Goal: Task Accomplishment & Management: Use online tool/utility

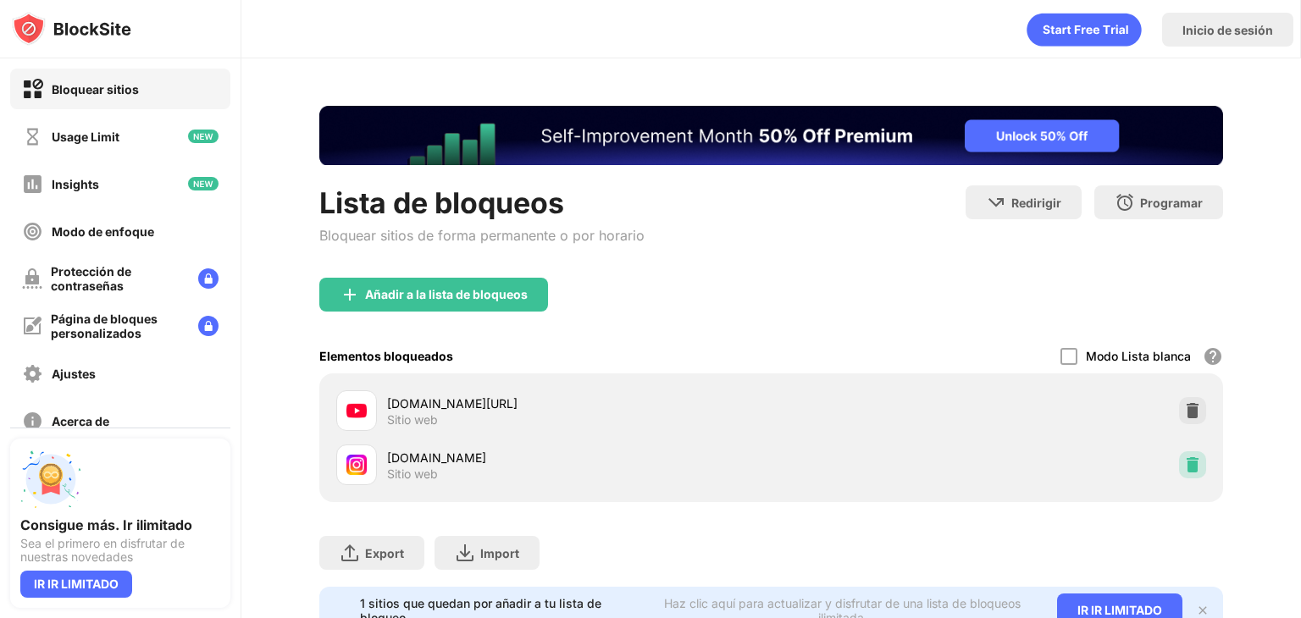
click at [1184, 460] on img at bounding box center [1192, 465] width 17 height 17
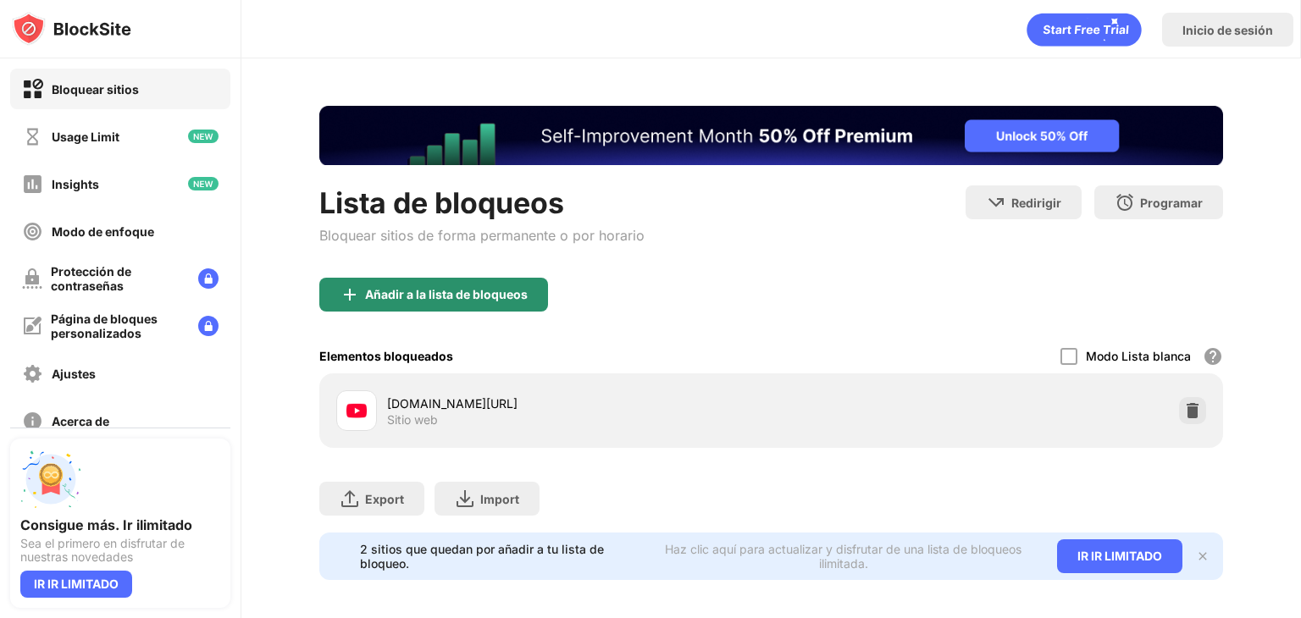
click at [430, 280] on div "Añadir a la lista de bloqueos" at bounding box center [433, 295] width 229 height 34
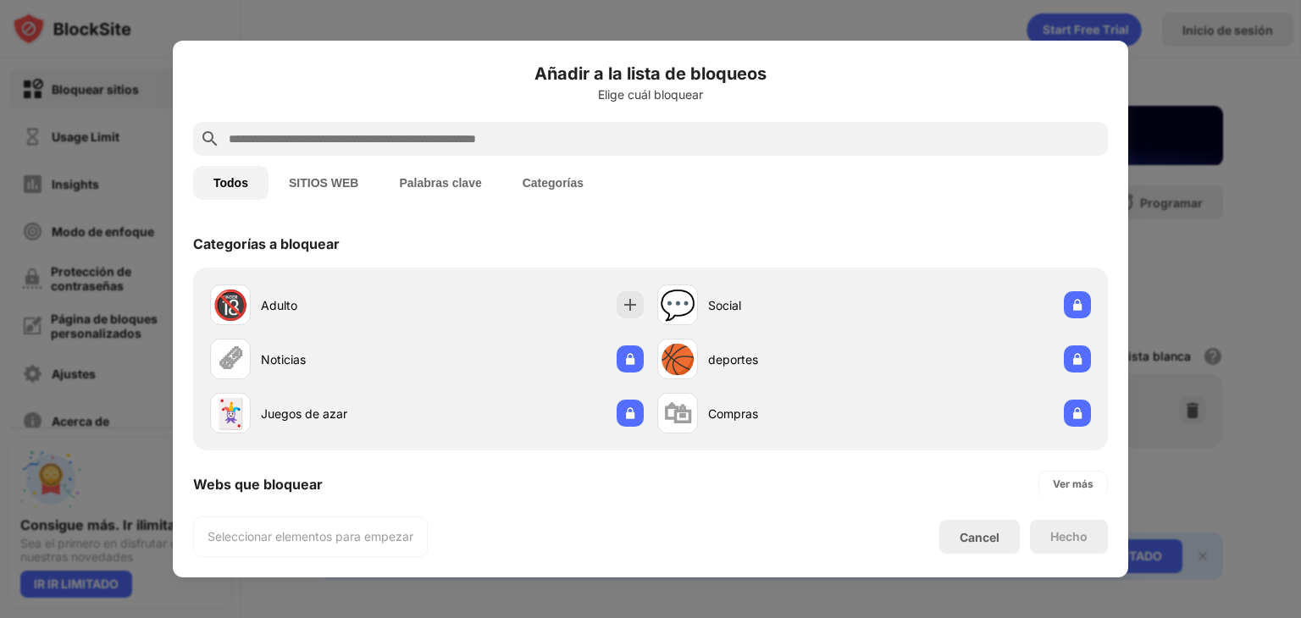
click at [440, 136] on input "text" at bounding box center [664, 139] width 874 height 20
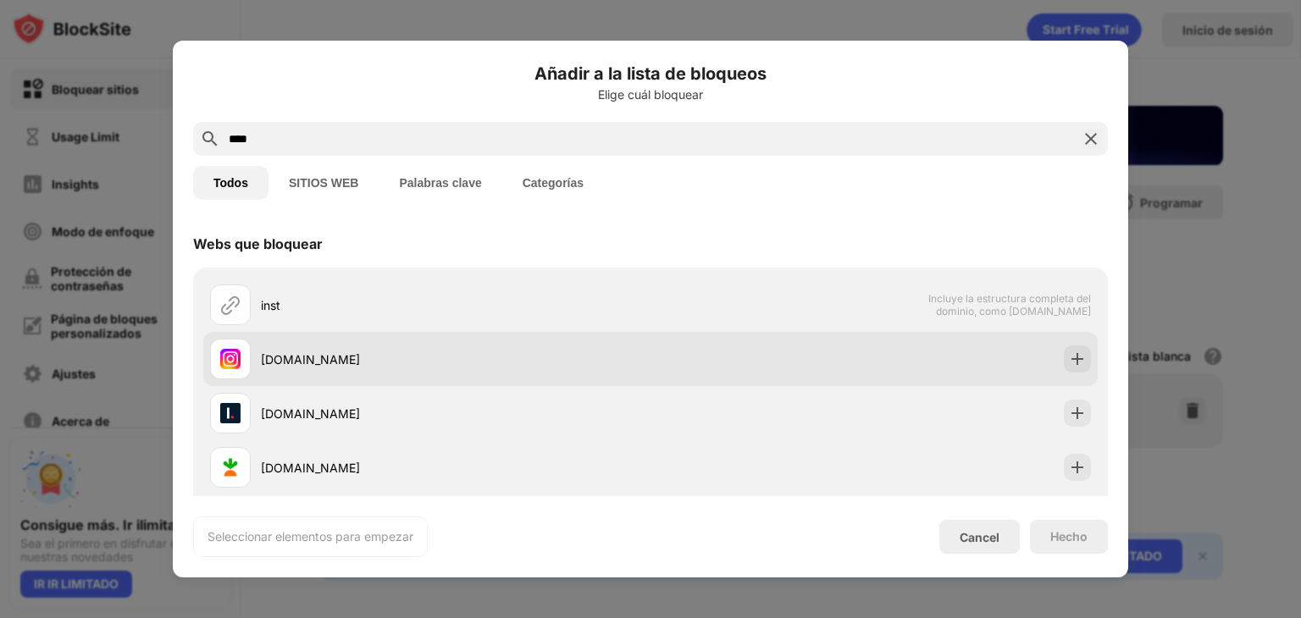
type input "****"
click at [323, 343] on div "[DOMAIN_NAME]" at bounding box center [430, 359] width 441 height 41
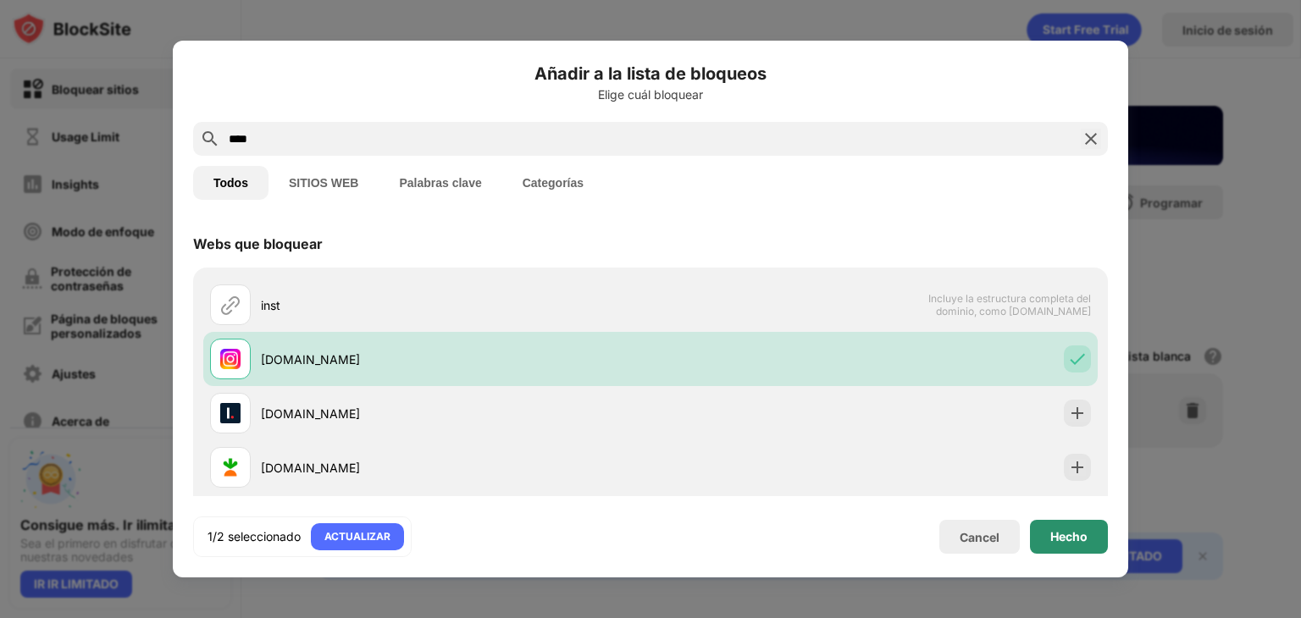
click at [1071, 535] on div "Hecho" at bounding box center [1068, 537] width 37 height 14
